Goal: Submit feedback/report problem

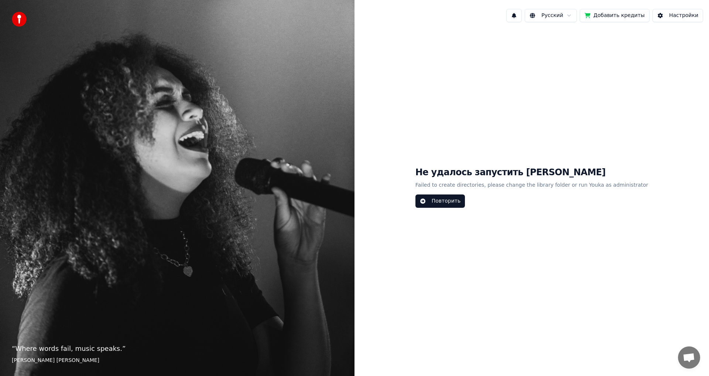
click at [460, 202] on button "Повторить" at bounding box center [441, 200] width 50 height 13
click at [679, 15] on button "Настройки" at bounding box center [678, 15] width 51 height 13
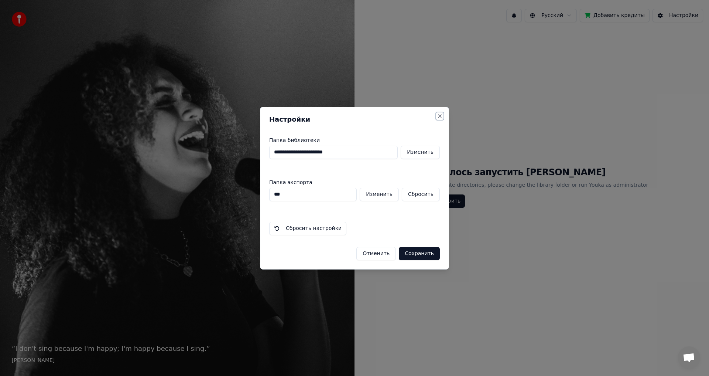
click at [439, 116] on button "Close" at bounding box center [440, 116] width 6 height 6
